Goal: Transaction & Acquisition: Purchase product/service

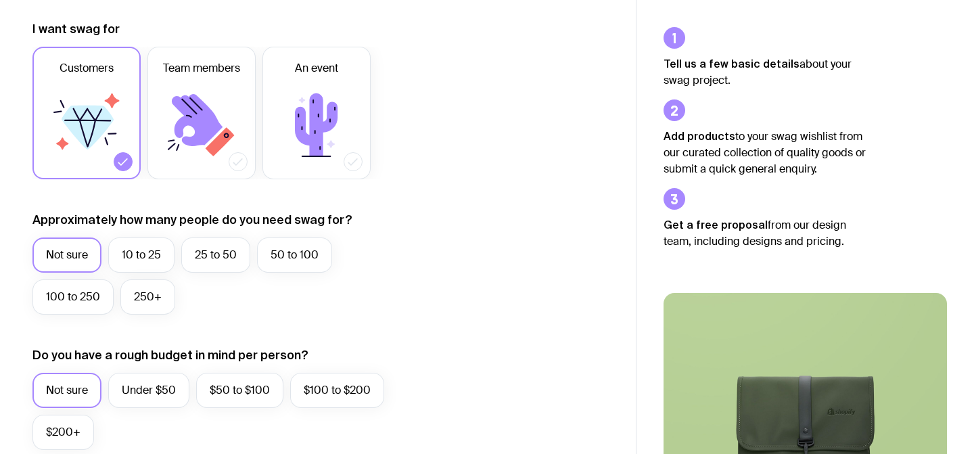
scroll to position [198, 0]
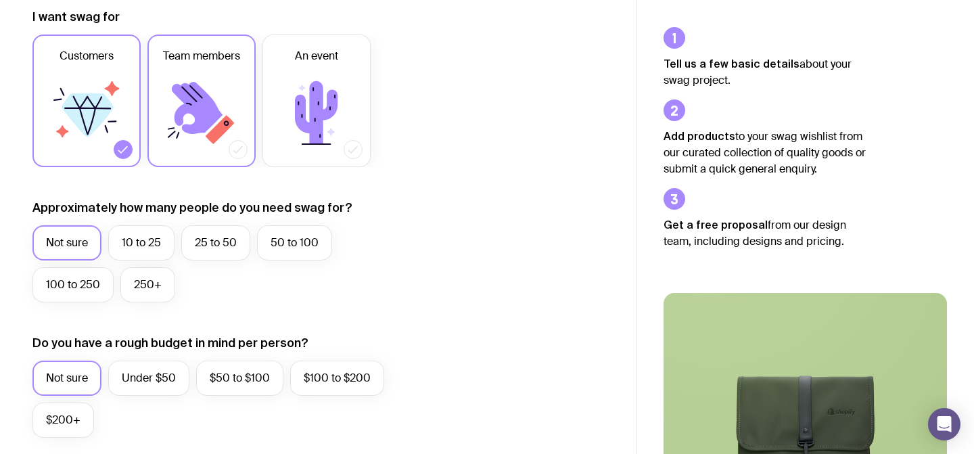
click at [231, 147] on icon at bounding box center [238, 150] width 14 height 14
click at [0, 0] on input "Team members" at bounding box center [0, 0] width 0 height 0
click at [298, 246] on label "50 to 100" at bounding box center [294, 242] width 75 height 35
click at [0, 0] on input "50 to 100" at bounding box center [0, 0] width 0 height 0
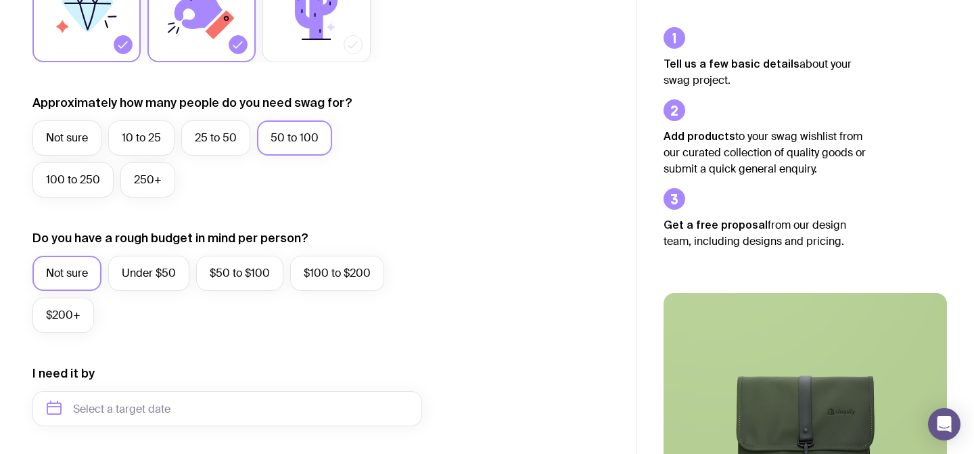
scroll to position [310, 0]
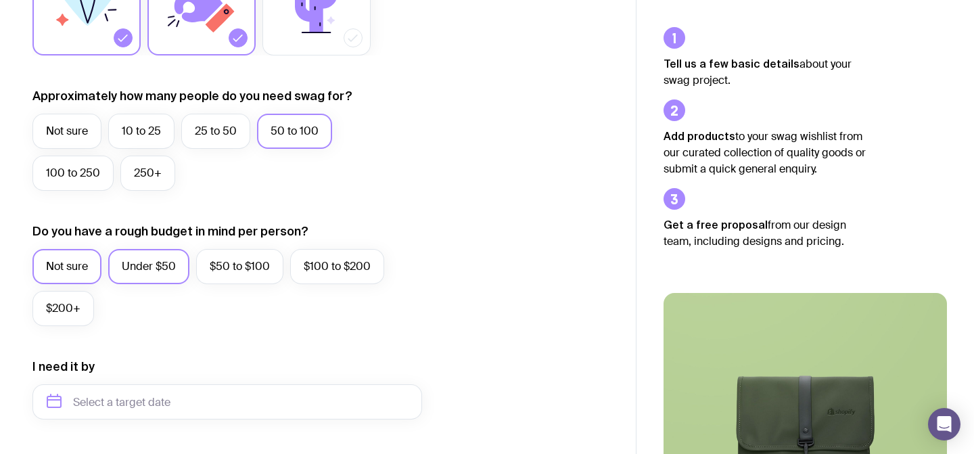
click at [151, 281] on label "Under $50" at bounding box center [148, 266] width 81 height 35
click at [0, 0] on input "Under $50" at bounding box center [0, 0] width 0 height 0
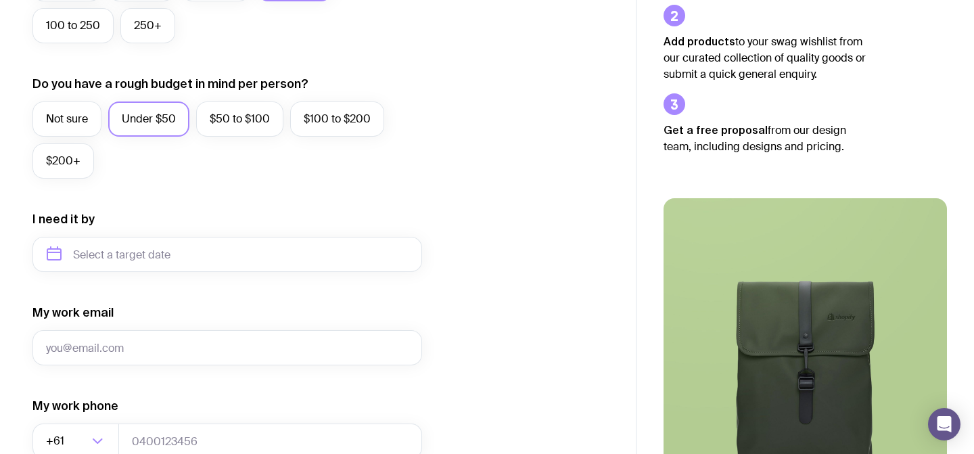
scroll to position [458, 0]
click at [160, 257] on input "text" at bounding box center [227, 253] width 390 height 35
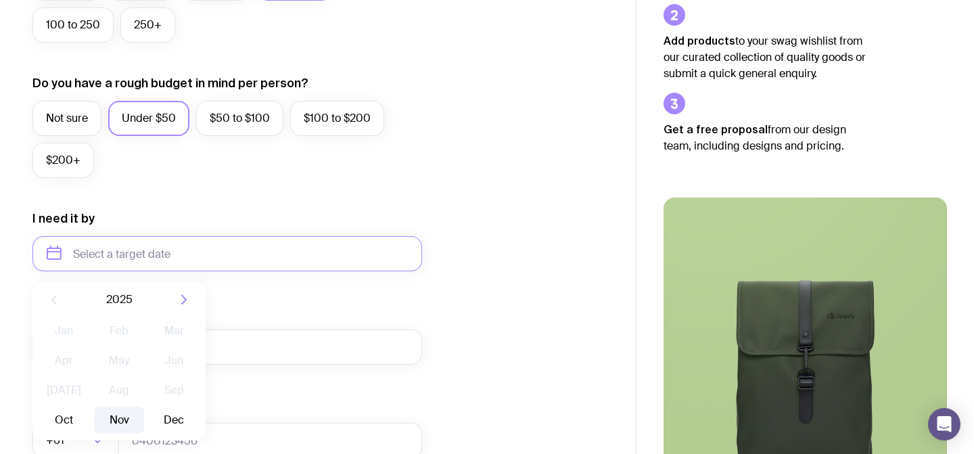
click at [118, 421] on button "Nov" at bounding box center [118, 419] width 49 height 27
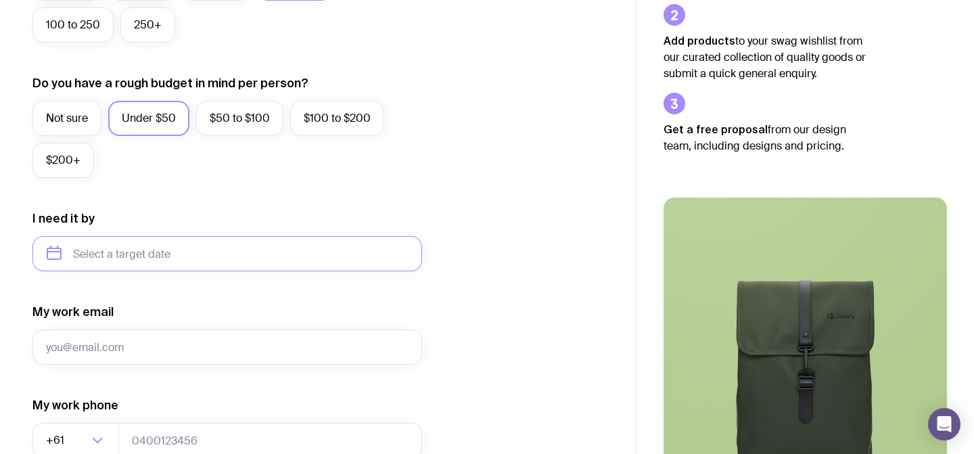
type input "[DATE]"
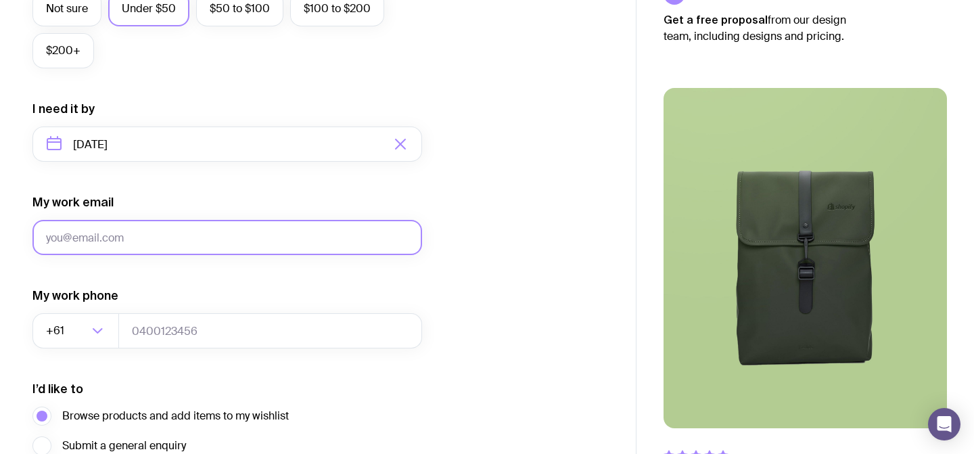
scroll to position [568, 0]
click at [129, 243] on input "My work email" at bounding box center [227, 236] width 390 height 35
type input "[EMAIL_ADDRESS][DOMAIN_NAME]"
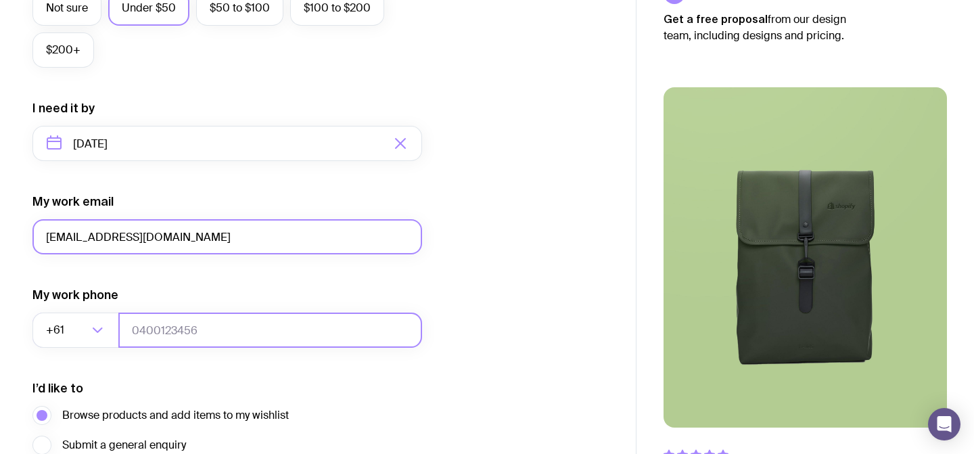
type input "0412905871"
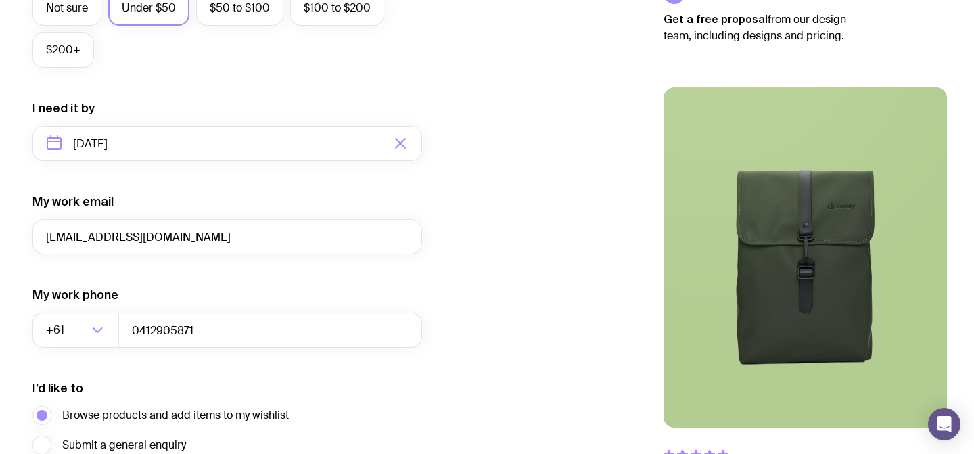
click at [172, 368] on form "I want swag for Customers Team members An event Approximately how many people d…" at bounding box center [227, 80] width 390 height 883
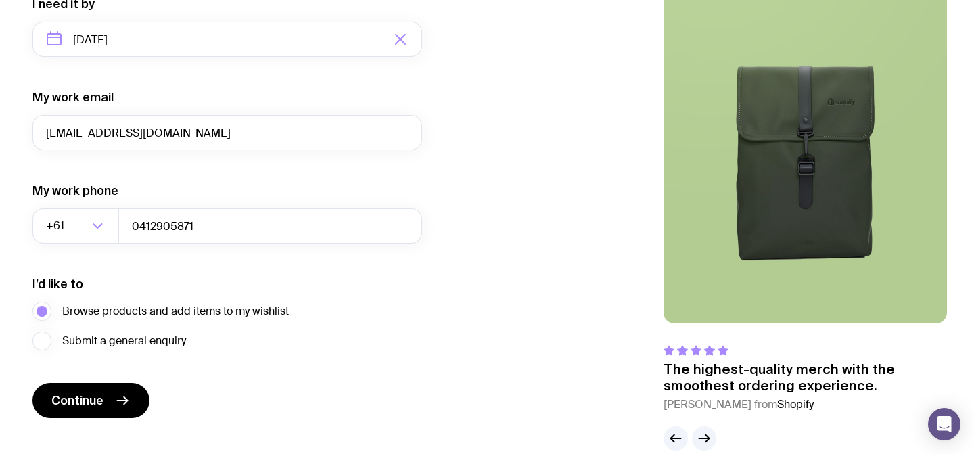
scroll to position [696, 0]
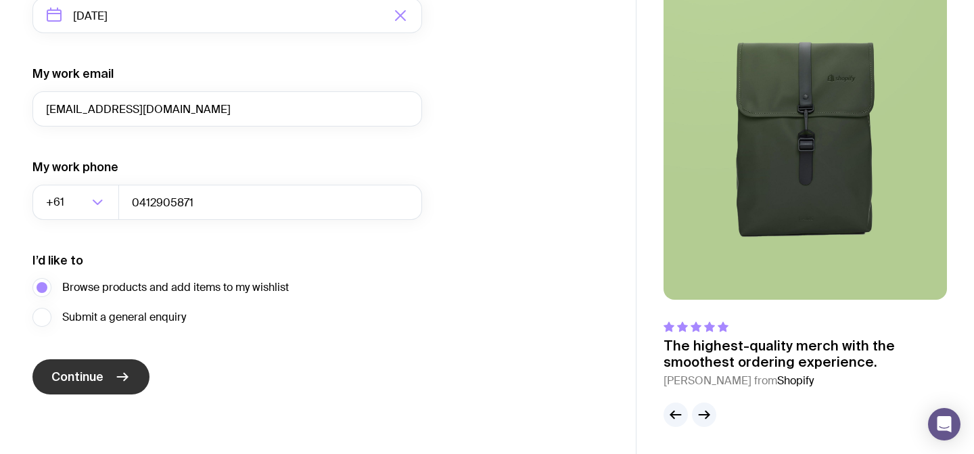
click at [101, 364] on button "Continue" at bounding box center [90, 376] width 117 height 35
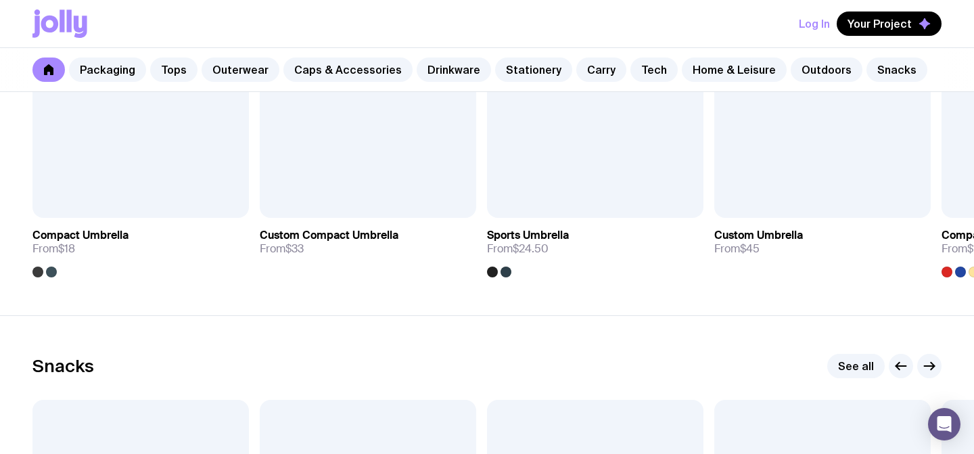
scroll to position [4379, 0]
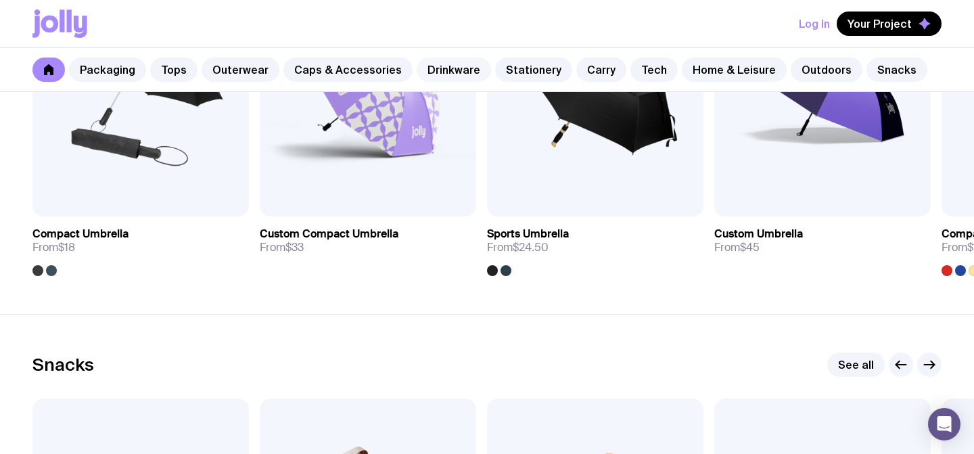
click at [444, 74] on link "Drinkware" at bounding box center [454, 69] width 74 height 24
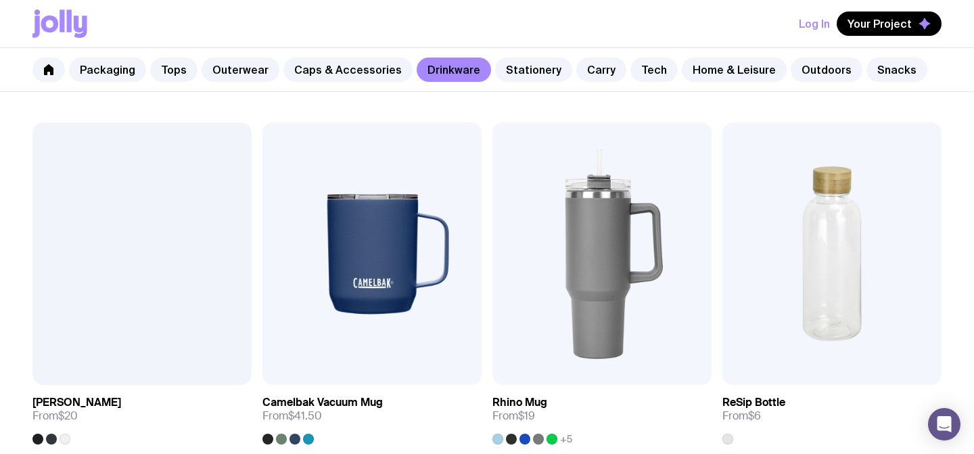
scroll to position [961, 0]
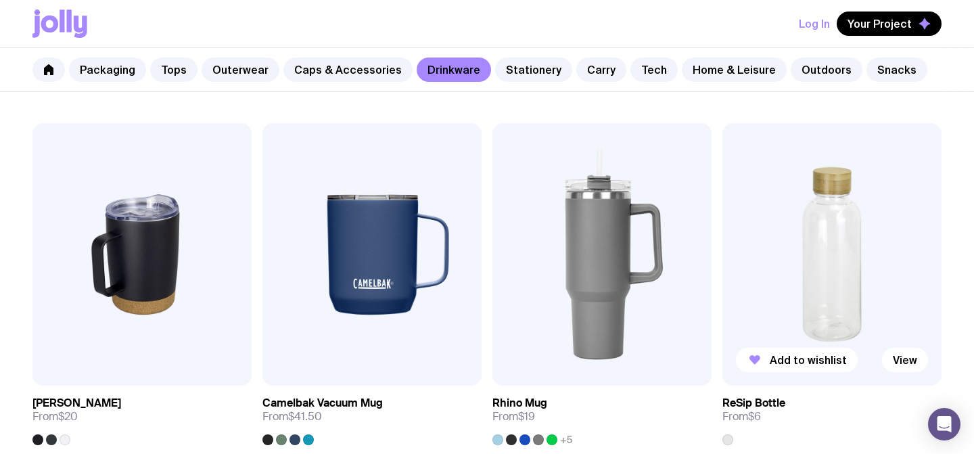
click at [860, 241] on img at bounding box center [831, 254] width 219 height 263
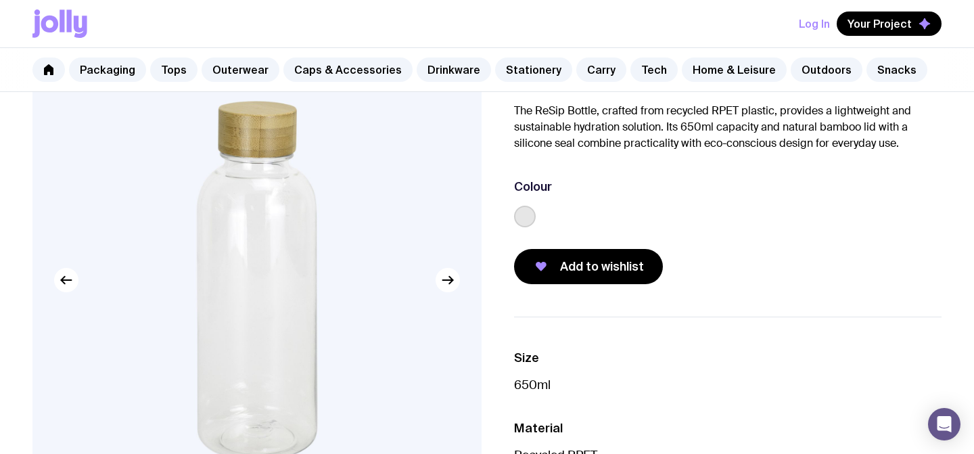
scroll to position [102, 0]
click at [744, 60] on link "Home & Leisure" at bounding box center [734, 69] width 105 height 24
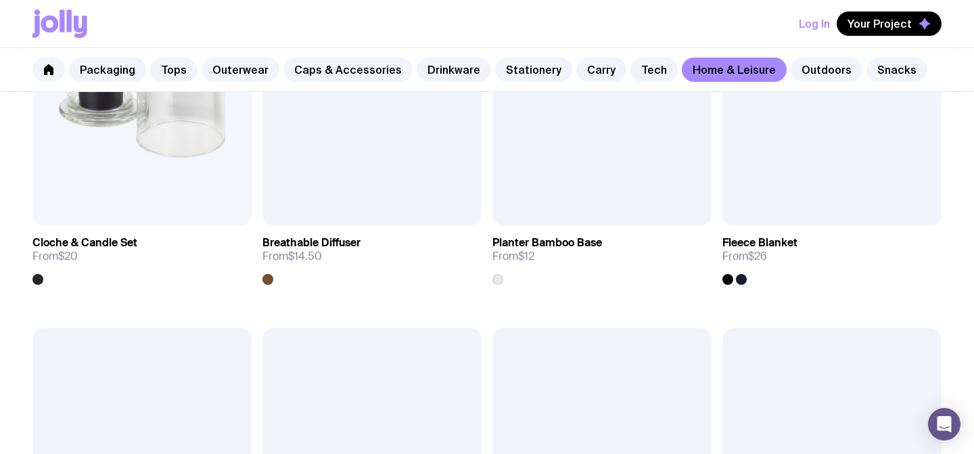
scroll to position [2206, 0]
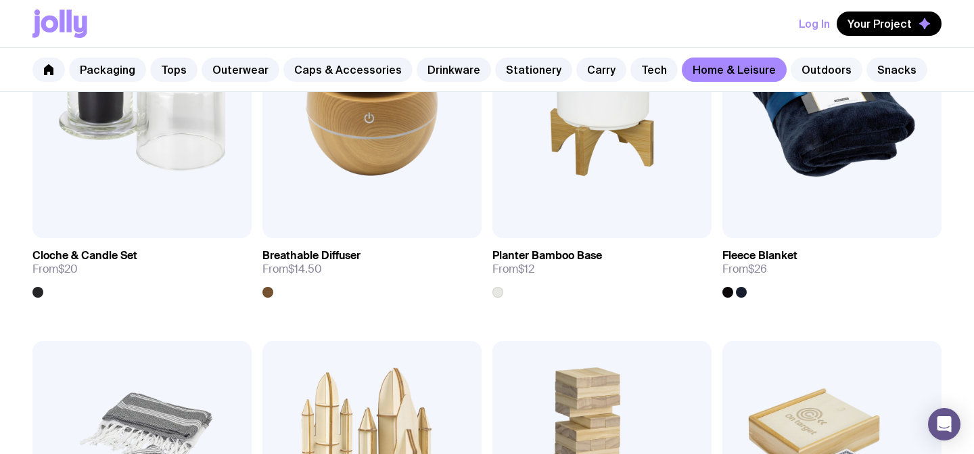
click at [797, 67] on link "Outdoors" at bounding box center [827, 69] width 72 height 24
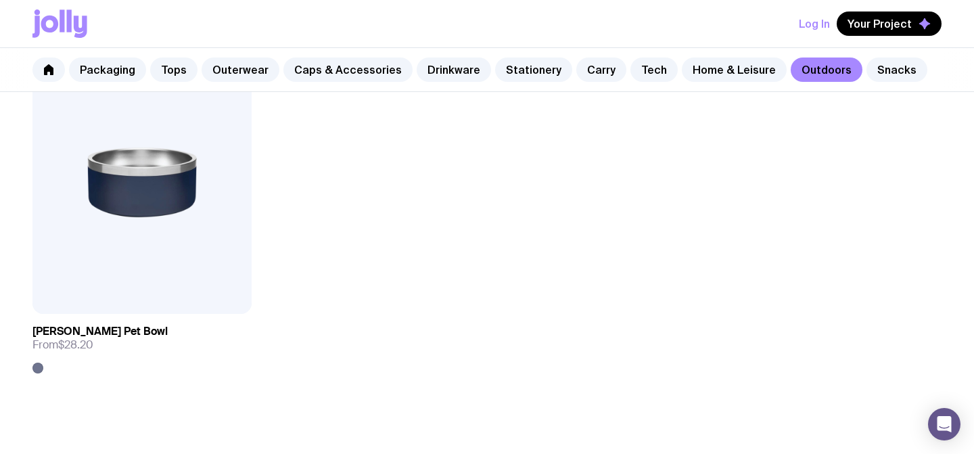
scroll to position [2137, 0]
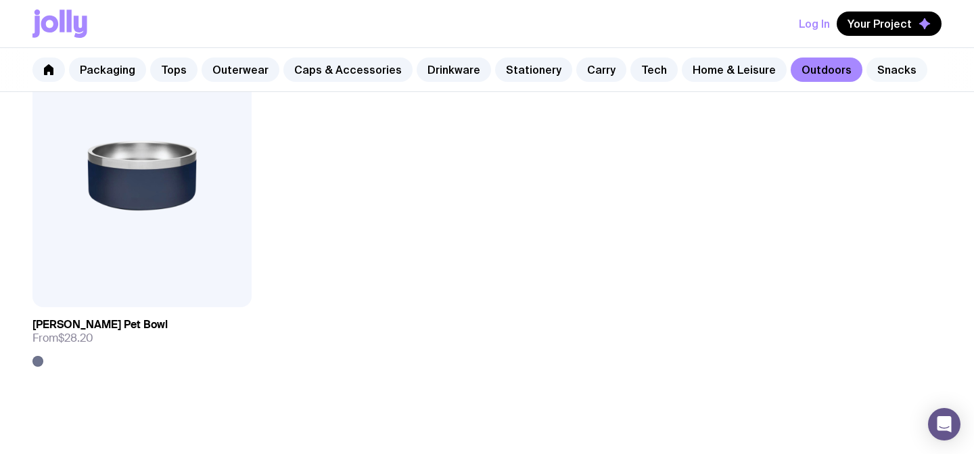
click at [866, 78] on link "Snacks" at bounding box center [896, 69] width 61 height 24
